Goal: Task Accomplishment & Management: Manage account settings

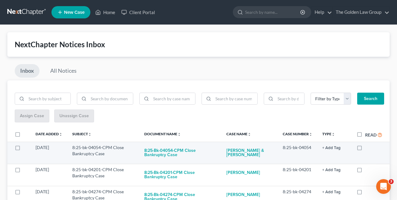
click at [366, 149] on label at bounding box center [366, 149] width 0 height 0
click at [368, 148] on input "checkbox" at bounding box center [370, 146] width 4 height 4
checkbox input "true"
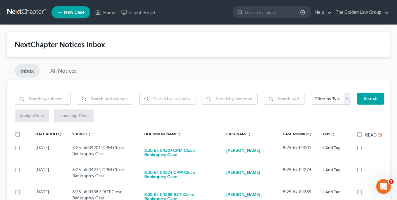
click at [366, 149] on label at bounding box center [366, 149] width 0 height 0
click at [368, 148] on input "checkbox" at bounding box center [370, 146] width 4 height 4
checkbox input "true"
click at [366, 149] on label at bounding box center [366, 149] width 0 height 0
click at [368, 148] on input "checkbox" at bounding box center [370, 146] width 4 height 4
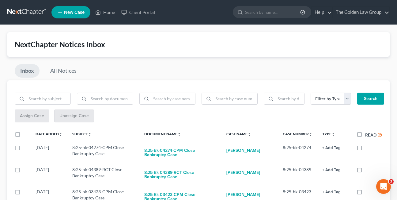
checkbox input "true"
click at [366, 149] on label at bounding box center [366, 149] width 0 height 0
click at [368, 148] on input "checkbox" at bounding box center [370, 146] width 4 height 4
checkbox input "true"
click at [366, 149] on label at bounding box center [366, 149] width 0 height 0
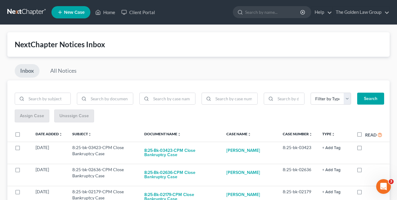
click at [368, 148] on input "checkbox" at bounding box center [370, 146] width 4 height 4
checkbox input "true"
click at [366, 149] on label at bounding box center [366, 149] width 0 height 0
click at [368, 148] on input "checkbox" at bounding box center [370, 146] width 4 height 4
checkbox input "true"
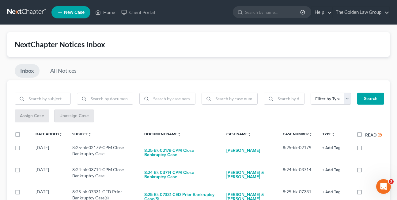
click at [366, 149] on label at bounding box center [366, 149] width 0 height 0
click at [368, 148] on input "checkbox" at bounding box center [370, 146] width 4 height 4
checkbox input "true"
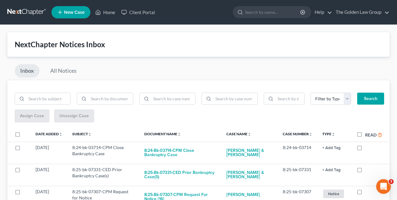
click at [366, 149] on label at bounding box center [366, 149] width 0 height 0
click at [368, 148] on input "checkbox" at bounding box center [370, 146] width 4 height 4
checkbox input "true"
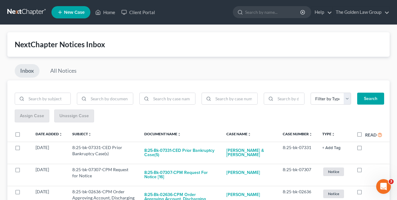
click at [366, 149] on label at bounding box center [366, 149] width 0 height 0
click at [368, 148] on input "checkbox" at bounding box center [370, 146] width 4 height 4
checkbox input "true"
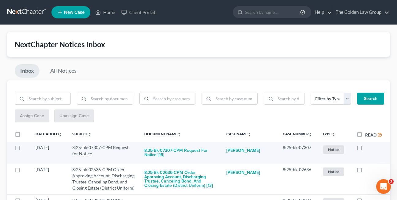
click at [366, 149] on label at bounding box center [366, 149] width 0 height 0
click at [368, 148] on input "checkbox" at bounding box center [370, 146] width 4 height 4
checkbox input "true"
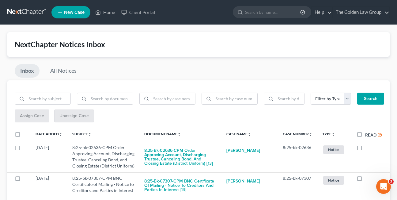
click at [366, 149] on label at bounding box center [366, 149] width 0 height 0
click at [368, 148] on input "checkbox" at bounding box center [370, 146] width 4 height 4
checkbox input "true"
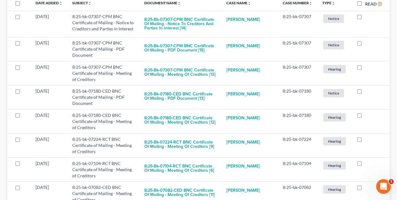
scroll to position [133, 0]
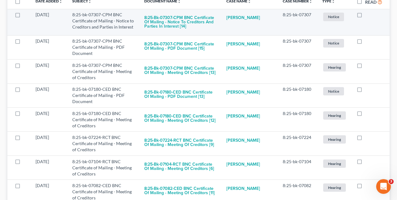
click at [366, 16] on label at bounding box center [366, 16] width 0 height 0
click at [368, 16] on input "checkbox" at bounding box center [370, 14] width 4 height 4
checkbox input "true"
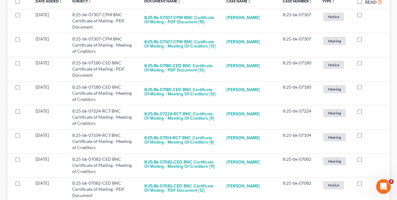
click at [366, 16] on label at bounding box center [366, 16] width 0 height 0
click at [368, 16] on input "checkbox" at bounding box center [370, 14] width 4 height 4
checkbox input "true"
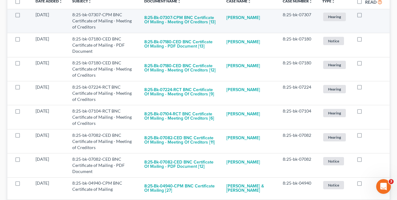
click at [366, 16] on label at bounding box center [366, 16] width 0 height 0
click at [368, 14] on input "checkbox" at bounding box center [370, 14] width 4 height 4
checkbox input "true"
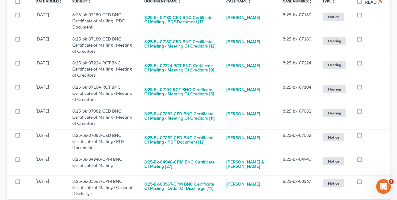
click at [366, 16] on label at bounding box center [366, 16] width 0 height 0
click at [368, 14] on input "checkbox" at bounding box center [370, 14] width 4 height 4
checkbox input "true"
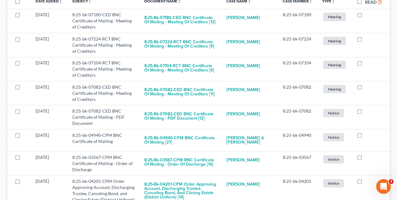
click at [366, 16] on label at bounding box center [366, 16] width 0 height 0
click at [368, 14] on input "checkbox" at bounding box center [370, 14] width 4 height 4
checkbox input "true"
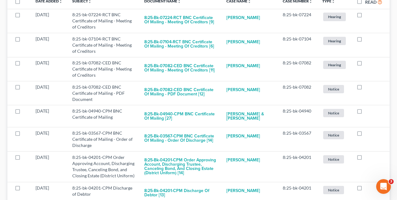
click at [366, 16] on label at bounding box center [366, 16] width 0 height 0
click at [368, 14] on input "checkbox" at bounding box center [370, 14] width 4 height 4
checkbox input "true"
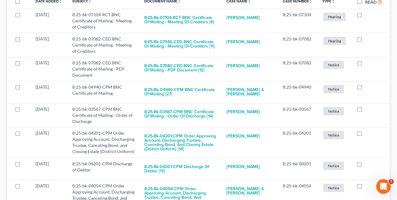
click at [366, 16] on label at bounding box center [366, 16] width 0 height 0
click at [368, 14] on input "checkbox" at bounding box center [370, 14] width 4 height 4
checkbox input "true"
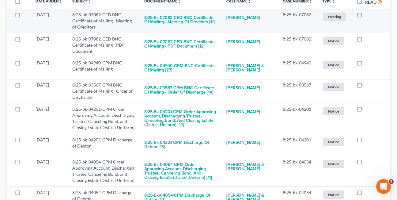
click at [366, 16] on label at bounding box center [366, 16] width 0 height 0
click at [368, 14] on input "checkbox" at bounding box center [370, 14] width 4 height 4
checkbox input "true"
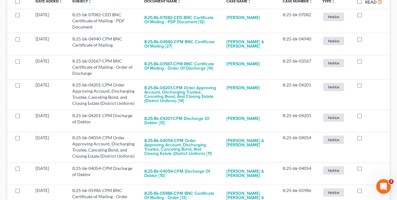
click at [366, 16] on label at bounding box center [366, 16] width 0 height 0
click at [368, 14] on input "checkbox" at bounding box center [370, 14] width 4 height 4
checkbox input "true"
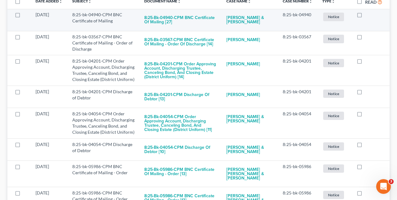
click at [366, 16] on label at bounding box center [366, 16] width 0 height 0
click at [368, 15] on input "checkbox" at bounding box center [370, 14] width 4 height 4
checkbox input "true"
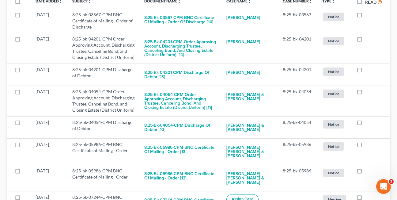
click at [366, 16] on label at bounding box center [366, 16] width 0 height 0
click at [368, 15] on input "checkbox" at bounding box center [370, 14] width 4 height 4
checkbox input "true"
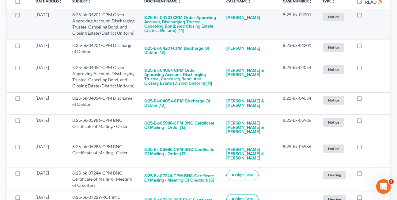
click at [366, 16] on label at bounding box center [366, 16] width 0 height 0
click at [368, 16] on input "checkbox" at bounding box center [370, 14] width 4 height 4
checkbox input "true"
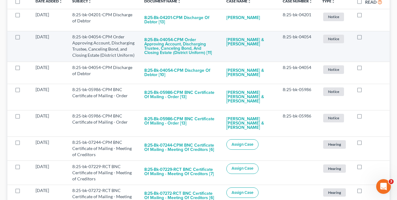
click at [366, 38] on label at bounding box center [366, 38] width 0 height 0
click at [368, 37] on input "checkbox" at bounding box center [370, 36] width 4 height 4
checkbox input "true"
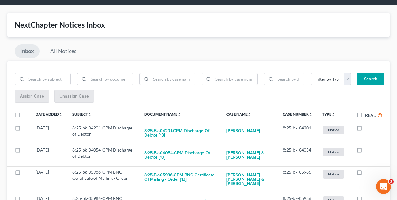
scroll to position [0, 0]
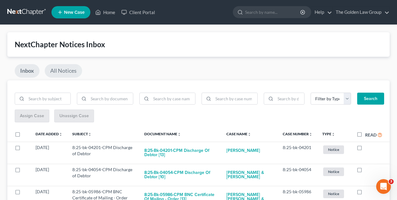
click at [67, 72] on link "All Notices" at bounding box center [63, 70] width 37 height 13
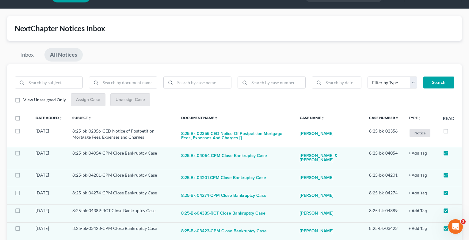
scroll to position [9, 0]
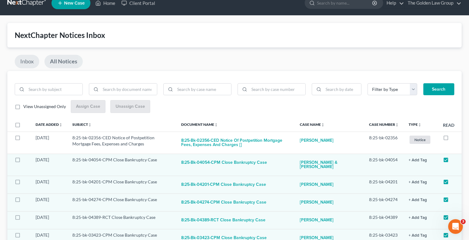
click at [28, 64] on link "Inbox" at bounding box center [27, 61] width 25 height 13
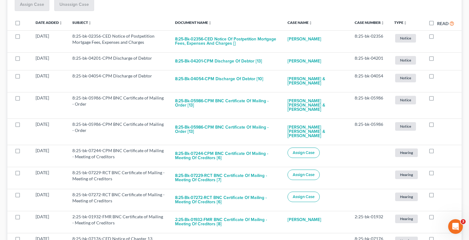
scroll to position [114, 0]
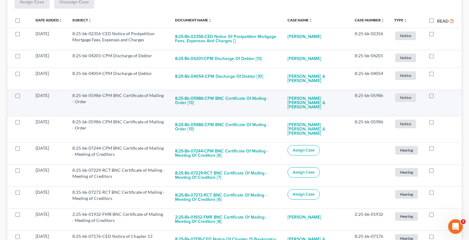
click at [397, 97] on label at bounding box center [437, 97] width 0 height 0
click at [397, 97] on input "checkbox" at bounding box center [442, 95] width 4 height 4
checkbox input "true"
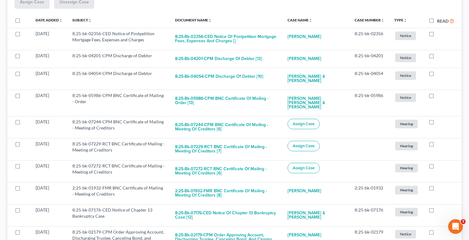
click at [397, 97] on label at bounding box center [437, 97] width 0 height 0
click at [397, 97] on input "checkbox" at bounding box center [442, 95] width 4 height 4
checkbox input "true"
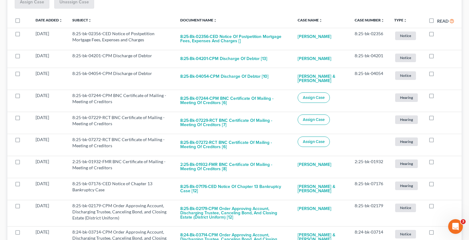
click at [397, 97] on label at bounding box center [437, 97] width 0 height 0
click at [397, 97] on input "checkbox" at bounding box center [442, 95] width 4 height 4
checkbox input "true"
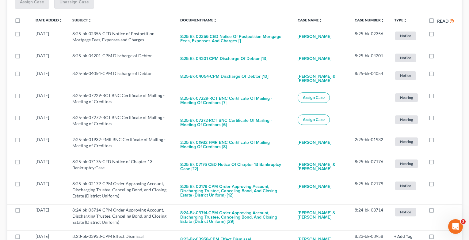
click at [397, 97] on label at bounding box center [437, 97] width 0 height 0
click at [397, 97] on input "checkbox" at bounding box center [442, 95] width 4 height 4
checkbox input "true"
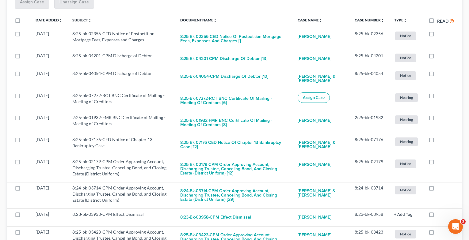
click at [397, 97] on label at bounding box center [437, 97] width 0 height 0
click at [397, 97] on input "checkbox" at bounding box center [442, 95] width 4 height 4
checkbox input "true"
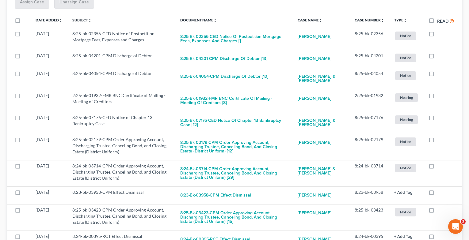
click at [397, 97] on label at bounding box center [437, 97] width 0 height 0
click at [397, 97] on input "checkbox" at bounding box center [442, 95] width 4 height 4
checkbox input "true"
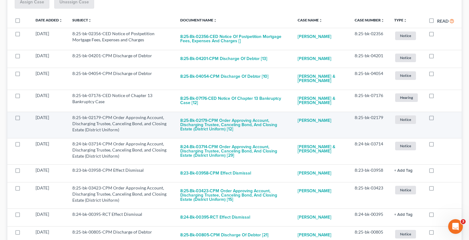
click at [397, 119] on label at bounding box center [437, 119] width 0 height 0
click at [397, 117] on input "checkbox" at bounding box center [442, 117] width 4 height 4
checkbox input "true"
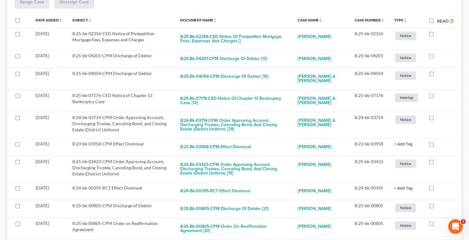
click at [397, 119] on label at bounding box center [437, 119] width 0 height 0
click at [397, 117] on input "checkbox" at bounding box center [442, 117] width 4 height 4
checkbox input "true"
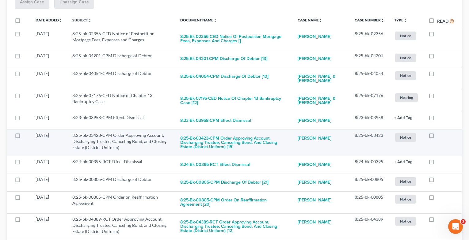
click at [397, 137] on label at bounding box center [437, 137] width 0 height 0
click at [397, 136] on input "checkbox" at bounding box center [442, 134] width 4 height 4
checkbox input "true"
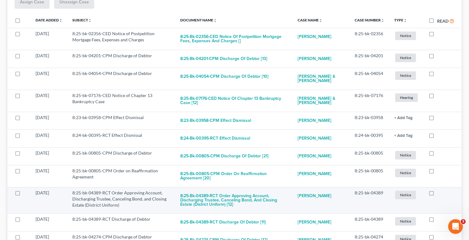
click at [397, 195] on label at bounding box center [437, 195] width 0 height 0
click at [397, 193] on input "checkbox" at bounding box center [442, 192] width 4 height 4
checkbox input "true"
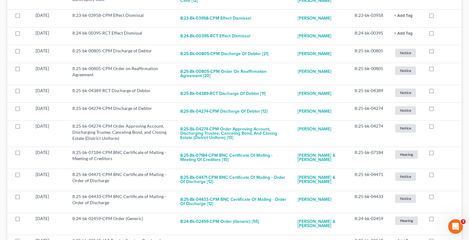
scroll to position [219, 0]
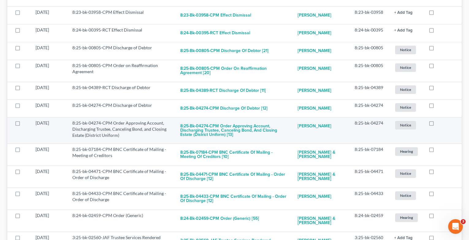
click at [397, 125] on label at bounding box center [437, 125] width 0 height 0
click at [397, 123] on input "checkbox" at bounding box center [442, 122] width 4 height 4
checkbox input "true"
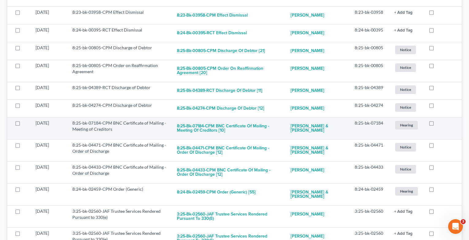
click at [397, 125] on label at bounding box center [437, 125] width 0 height 0
click at [397, 123] on input "checkbox" at bounding box center [442, 122] width 4 height 4
checkbox input "true"
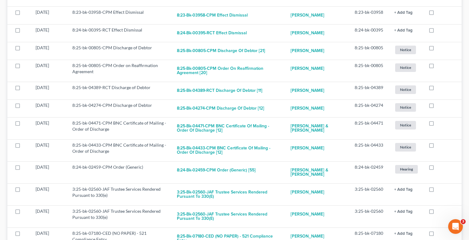
click at [397, 125] on label at bounding box center [437, 125] width 0 height 0
click at [397, 123] on input "checkbox" at bounding box center [442, 122] width 4 height 4
checkbox input "true"
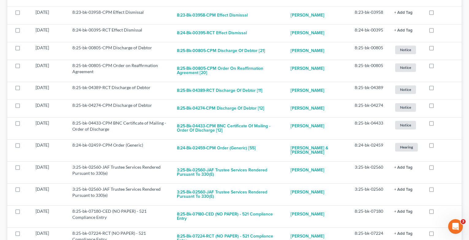
click at [397, 125] on label at bounding box center [437, 125] width 0 height 0
click at [397, 123] on input "checkbox" at bounding box center [442, 122] width 4 height 4
checkbox input "true"
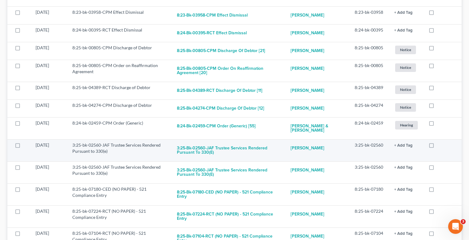
click at [397, 147] on label at bounding box center [437, 147] width 0 height 0
click at [397, 142] on input "checkbox" at bounding box center [442, 144] width 4 height 4
checkbox input "true"
click at [397, 147] on label at bounding box center [437, 147] width 0 height 0
click at [397, 142] on input "checkbox" at bounding box center [442, 144] width 4 height 4
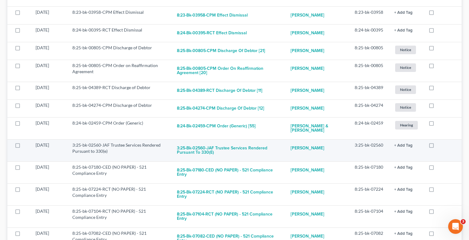
checkbox input "true"
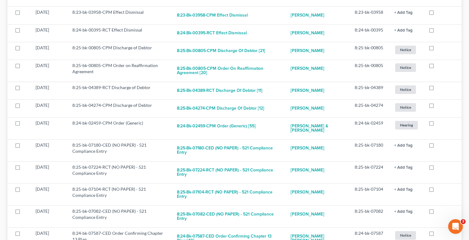
click at [397, 147] on label at bounding box center [437, 147] width 0 height 0
click at [397, 142] on input "checkbox" at bounding box center [442, 144] width 4 height 4
checkbox input "true"
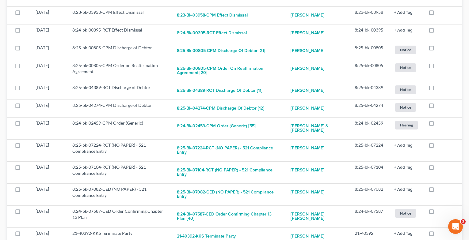
click at [397, 147] on label at bounding box center [437, 147] width 0 height 0
click at [397, 142] on input "checkbox" at bounding box center [442, 144] width 4 height 4
checkbox input "true"
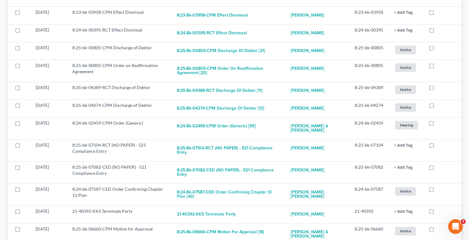
click at [397, 147] on label at bounding box center [437, 147] width 0 height 0
click at [397, 142] on input "checkbox" at bounding box center [442, 144] width 4 height 4
checkbox input "true"
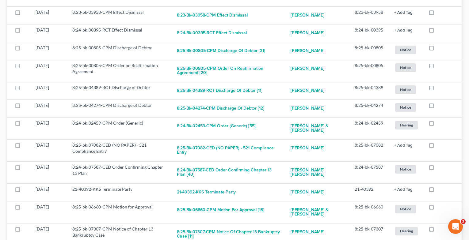
click at [397, 147] on label at bounding box center [437, 147] width 0 height 0
click at [397, 142] on input "checkbox" at bounding box center [442, 144] width 4 height 4
checkbox input "true"
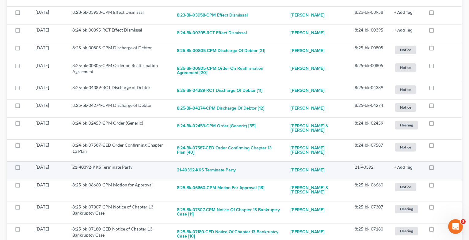
click at [397, 169] on label at bounding box center [437, 169] width 0 height 0
click at [397, 164] on input "checkbox" at bounding box center [442, 166] width 4 height 4
checkbox input "true"
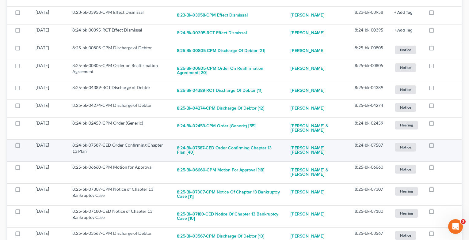
click at [397, 147] on label at bounding box center [437, 147] width 0 height 0
click at [397, 142] on input "checkbox" at bounding box center [442, 144] width 4 height 4
checkbox input "true"
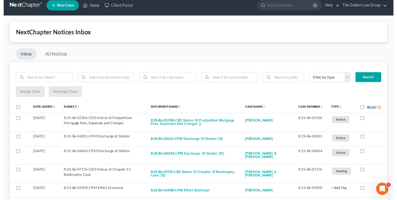
scroll to position [0, 0]
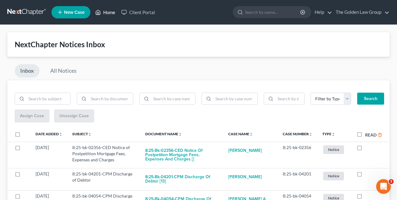
click at [111, 13] on link "Home" at bounding box center [105, 12] width 26 height 11
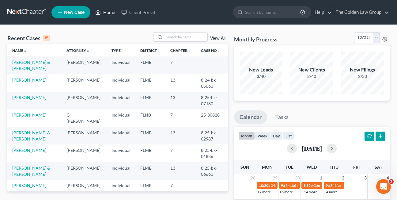
scroll to position [175, 0]
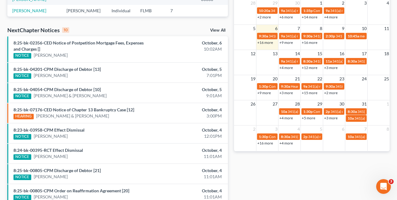
click at [283, 42] on link "+9 more" at bounding box center [286, 42] width 13 height 5
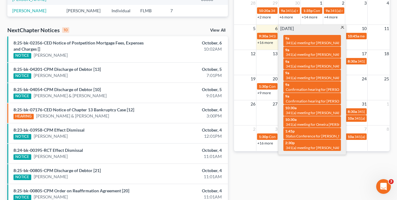
click at [342, 28] on span at bounding box center [342, 28] width 5 height 4
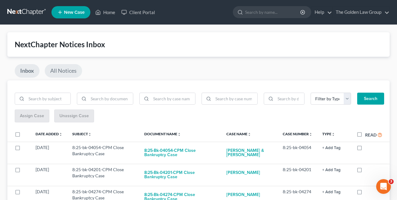
click at [56, 71] on link "All Notices" at bounding box center [63, 70] width 37 height 13
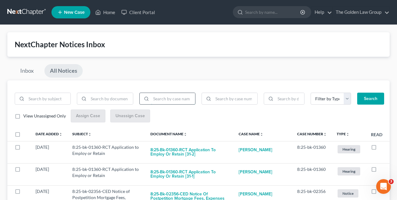
click at [159, 101] on input "search" at bounding box center [173, 99] width 44 height 12
type input "cespedes"
click at [358, 93] on button "Search" at bounding box center [371, 99] width 27 height 12
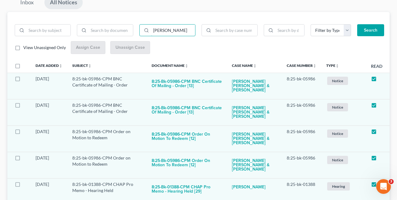
scroll to position [84, 0]
